Goal: Communication & Community: Answer question/provide support

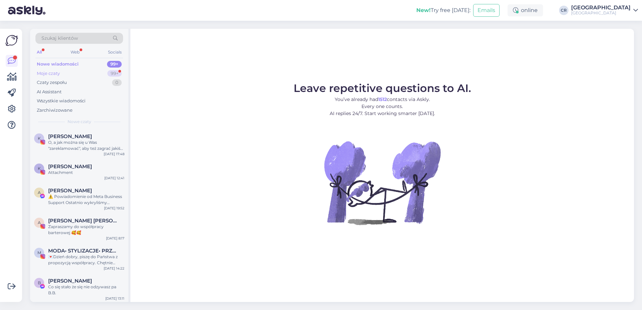
click at [64, 72] on div "Moje czaty 99+" at bounding box center [79, 73] width 88 height 9
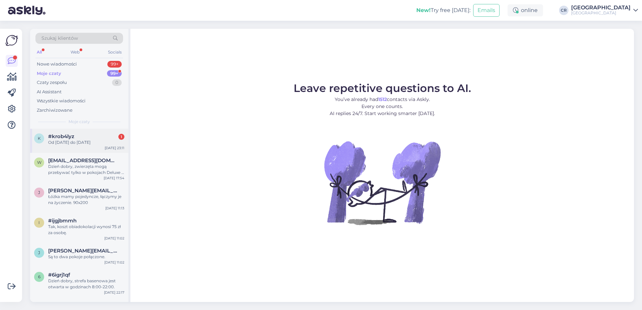
click at [59, 140] on div "Od [DATE] do [DATE]" at bounding box center [86, 142] width 76 height 6
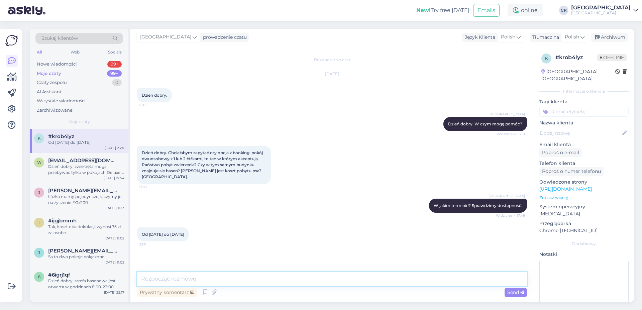
click at [145, 277] on textarea at bounding box center [332, 279] width 390 height 14
drag, startPoint x: 376, startPoint y: 279, endPoint x: 281, endPoint y: 281, distance: 95.3
click at [281, 281] on textarea "Dzień dobry. W podanym terminie mamy dostępne pokoje typu Comfort i Standard." at bounding box center [332, 279] width 390 height 14
drag, startPoint x: 368, startPoint y: 278, endPoint x: 313, endPoint y: 278, distance: 55.5
click at [313, 278] on textarea "Dzień dobry. W podanym terminie mamy dostępne pokoje typu Comfort i Standard." at bounding box center [332, 279] width 390 height 14
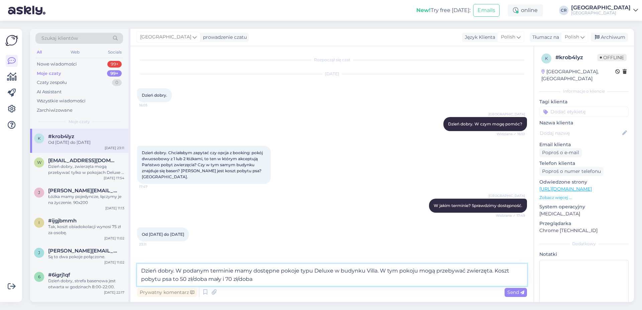
click at [206, 280] on textarea "Dzień dobry. W podanym terminie mamy dostępne pokoje typu Deluxe w budynku Vill…" at bounding box center [332, 275] width 390 height 22
click at [262, 277] on textarea "Dzień dobry. W podanym terminie mamy dostępne pokoje typu Deluxe w budynku Vill…" at bounding box center [332, 275] width 390 height 22
type textarea "Dzień dobry. W podanym terminie mamy dostępne pokoje typu Deluxe w budynku Vill…"
click at [511, 292] on span "Send" at bounding box center [515, 292] width 17 height 6
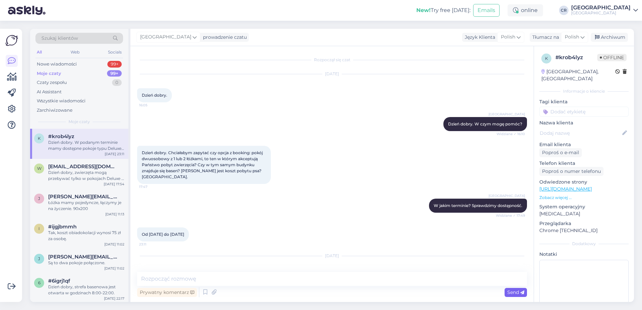
scroll to position [38, 0]
